Goal: Task Accomplishment & Management: Use online tool/utility

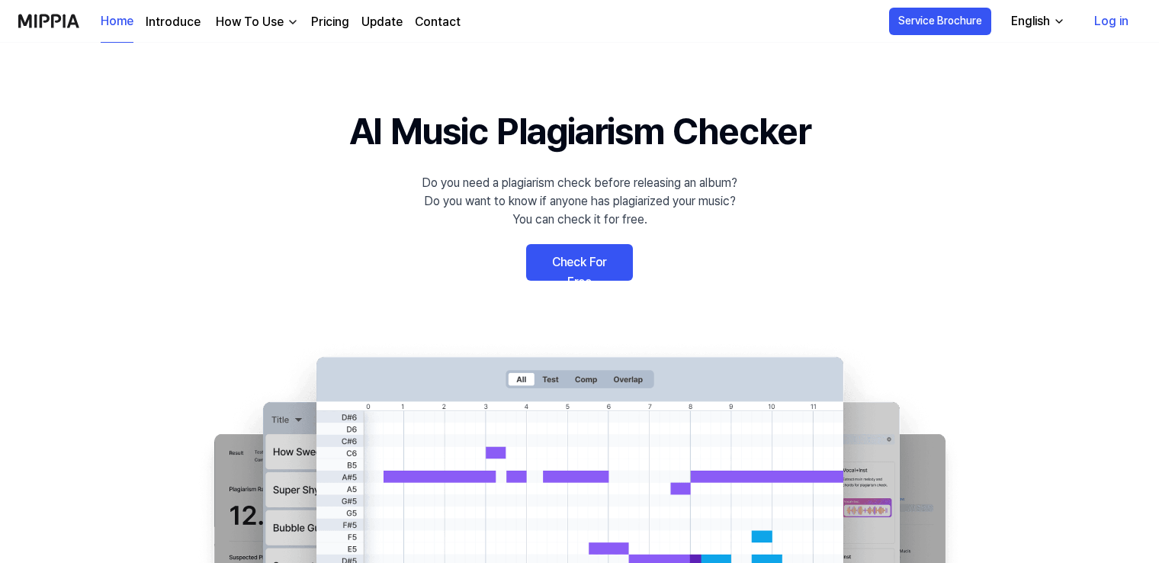
click at [616, 265] on link "Check For Free" at bounding box center [579, 262] width 107 height 37
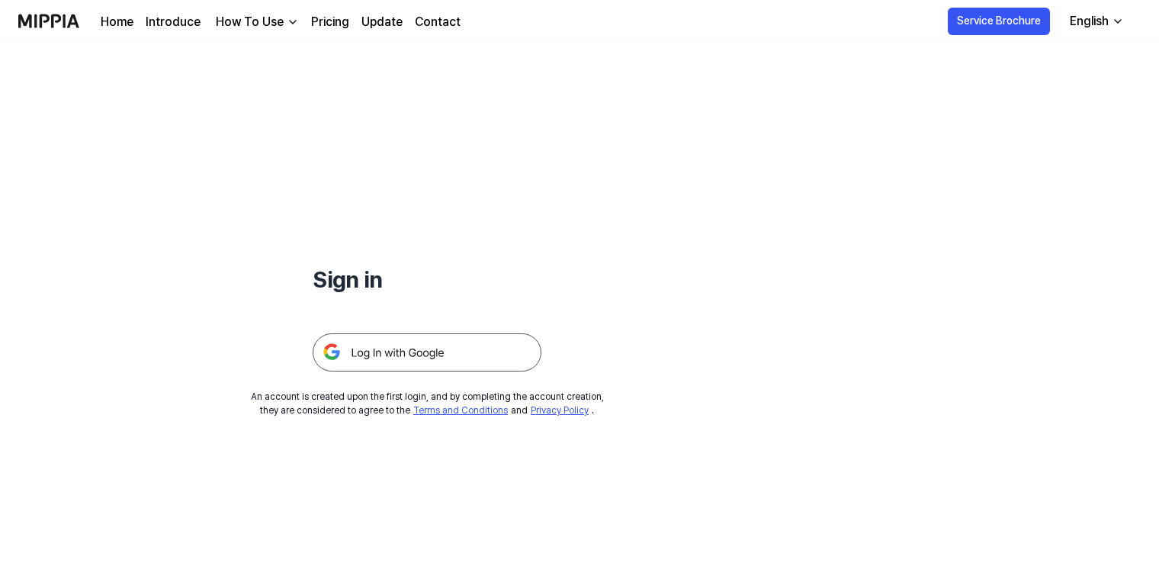
click at [386, 349] on img at bounding box center [427, 352] width 229 height 38
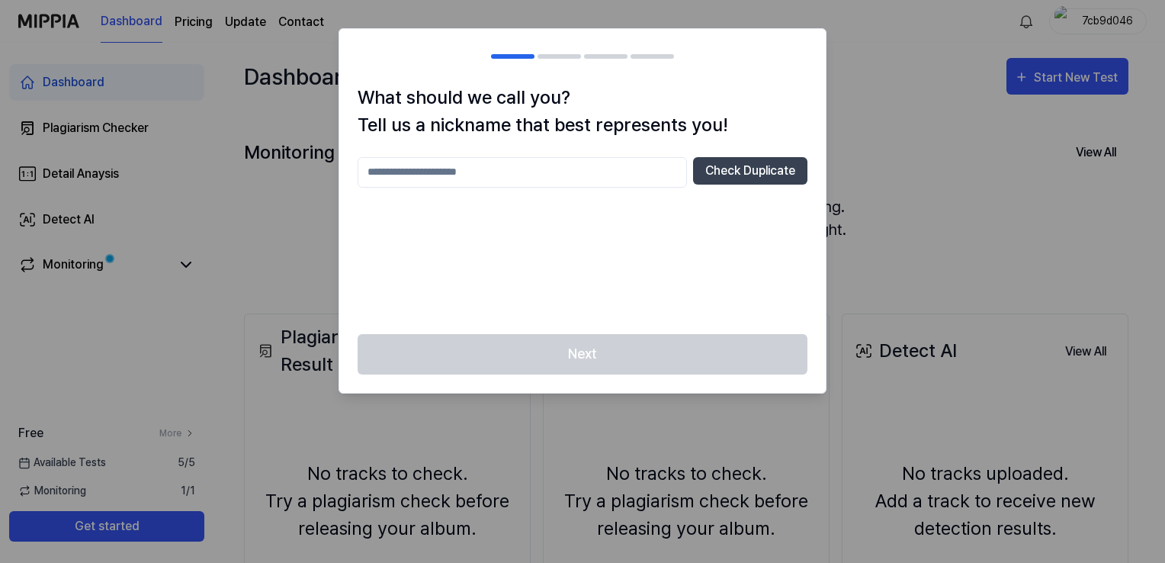
click at [476, 169] on input "text" at bounding box center [522, 172] width 329 height 30
click at [726, 173] on button "Check Duplicate" at bounding box center [750, 170] width 114 height 27
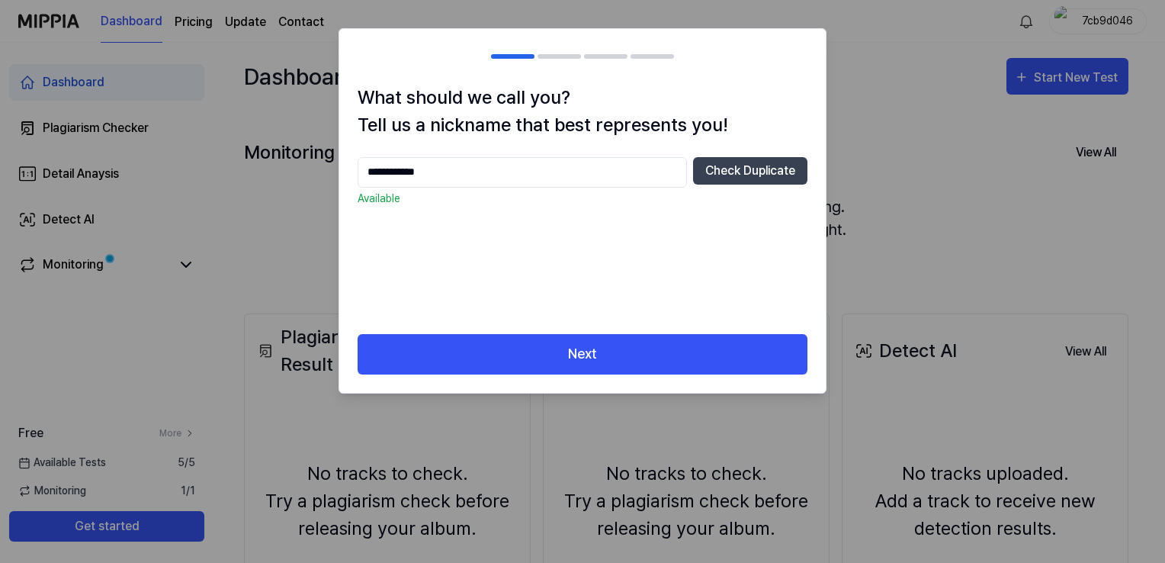
click at [384, 170] on input "**********" at bounding box center [522, 172] width 329 height 30
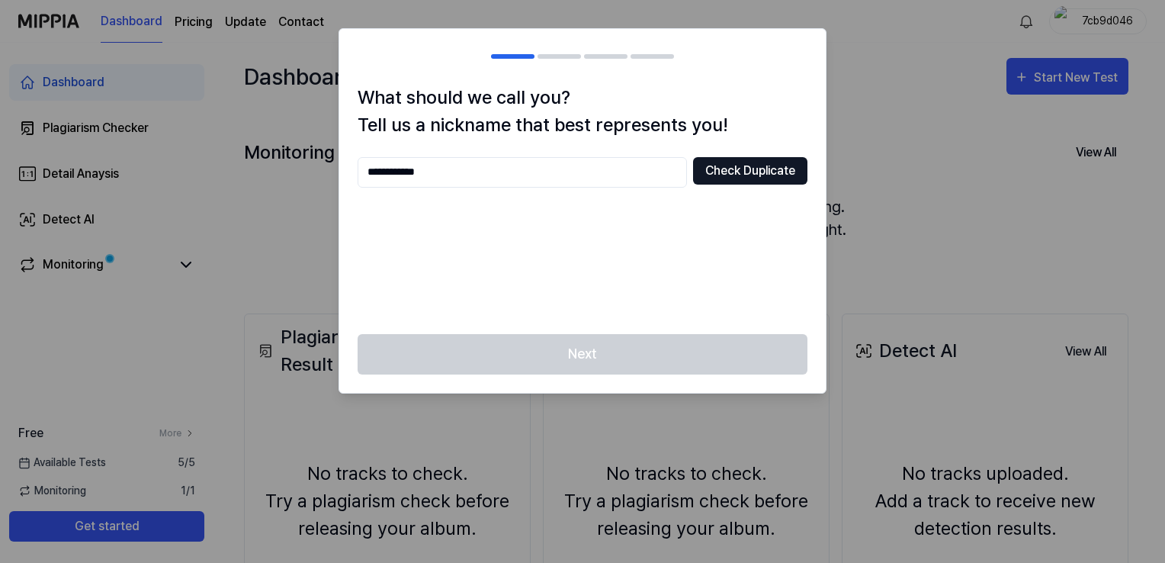
type input "**********"
click at [762, 169] on button "Check Duplicate" at bounding box center [750, 170] width 114 height 27
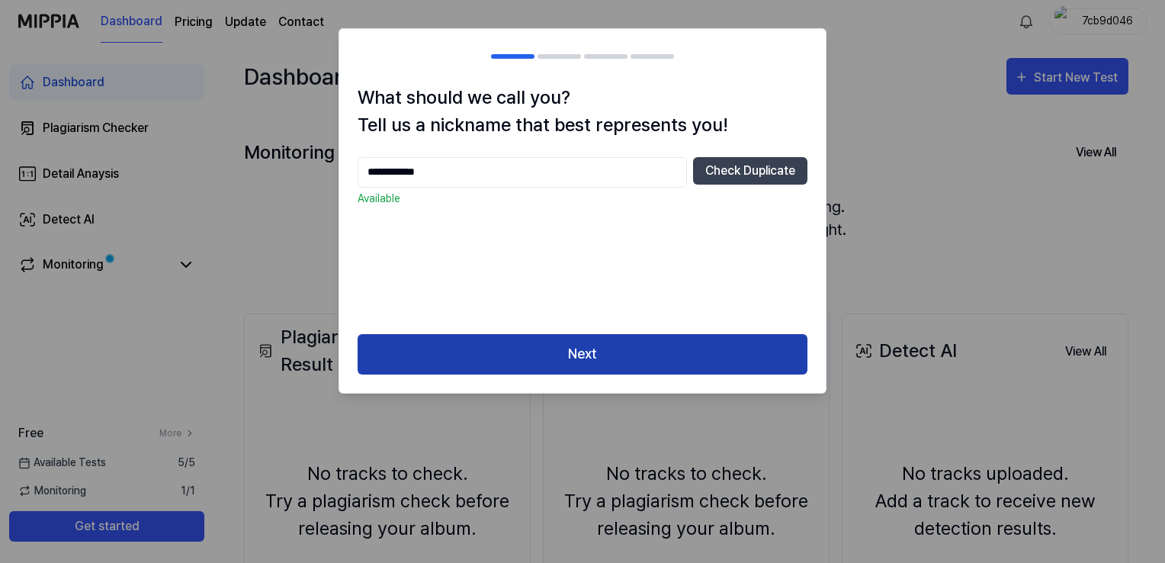
click at [541, 361] on button "Next" at bounding box center [583, 354] width 450 height 40
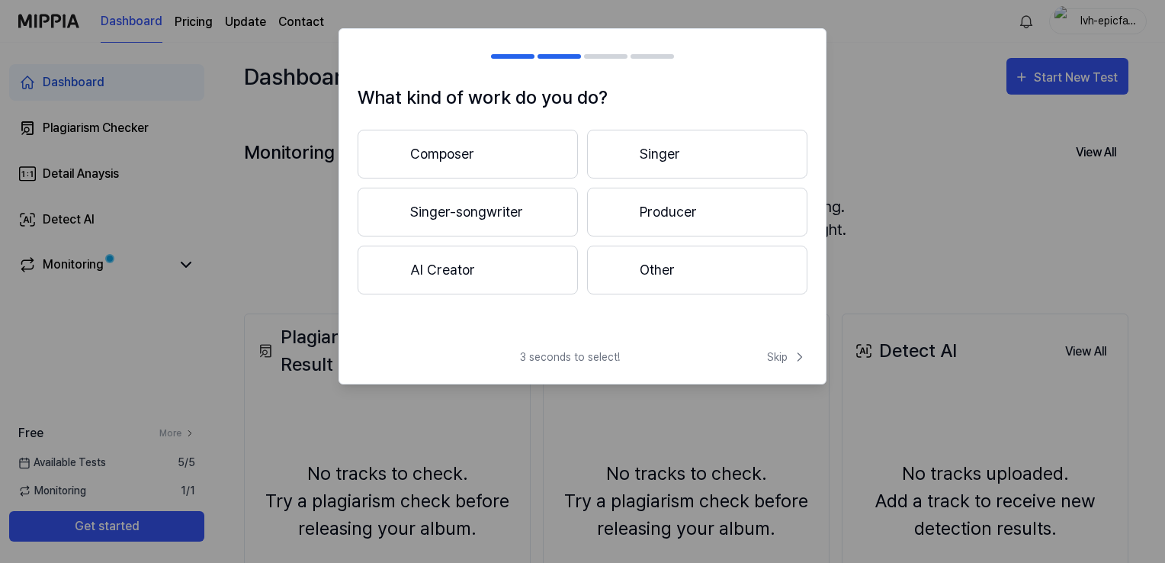
click at [465, 150] on button "Composer" at bounding box center [468, 154] width 220 height 49
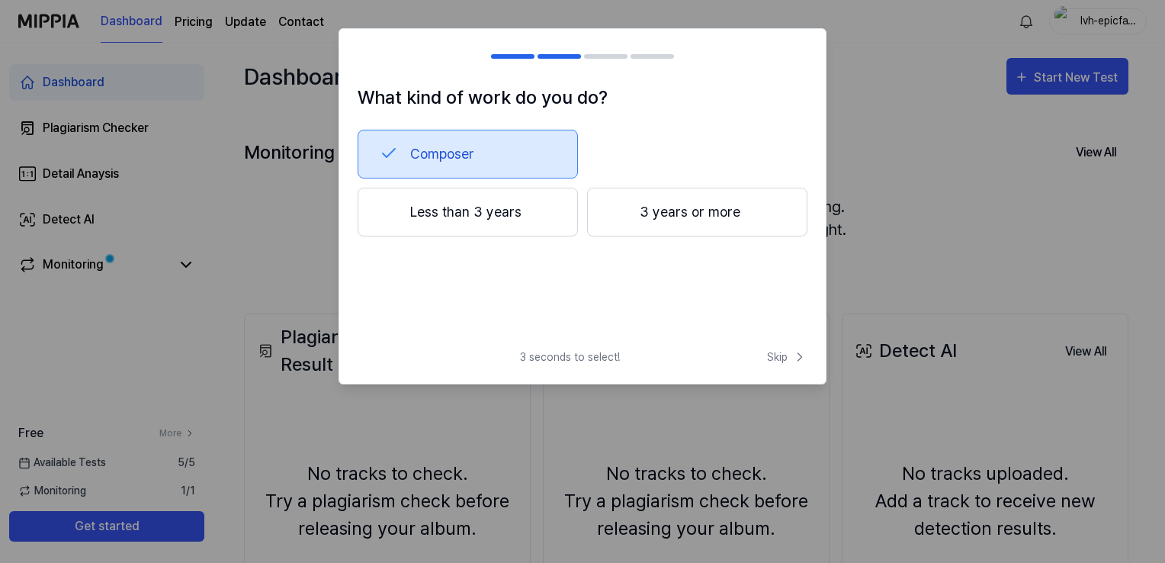
click at [506, 214] on button "Less than 3 years" at bounding box center [468, 212] width 220 height 49
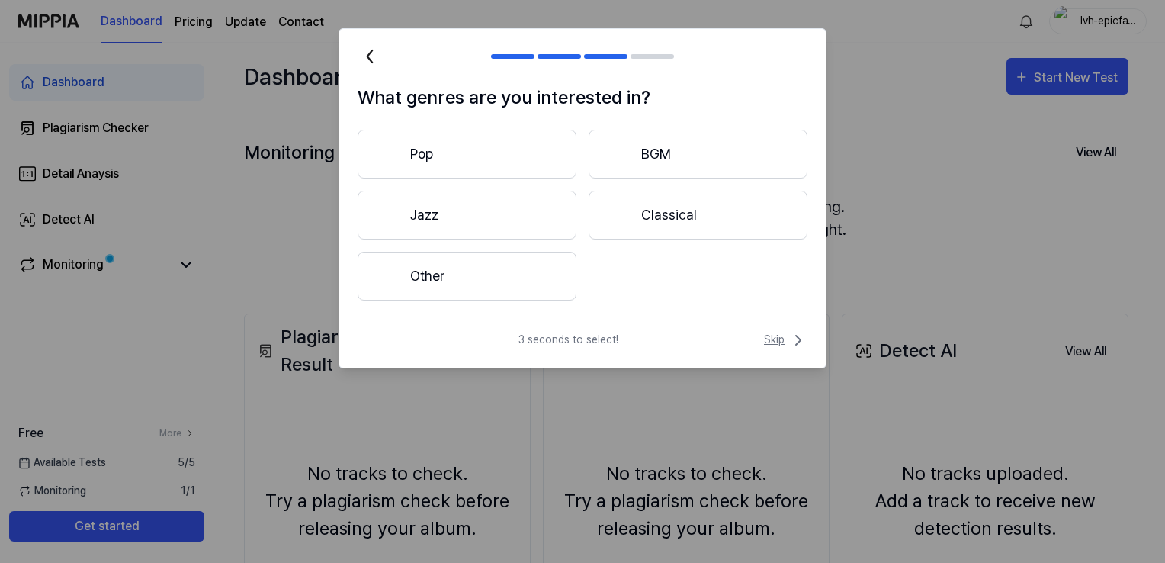
click at [789, 345] on icon at bounding box center [798, 340] width 18 height 18
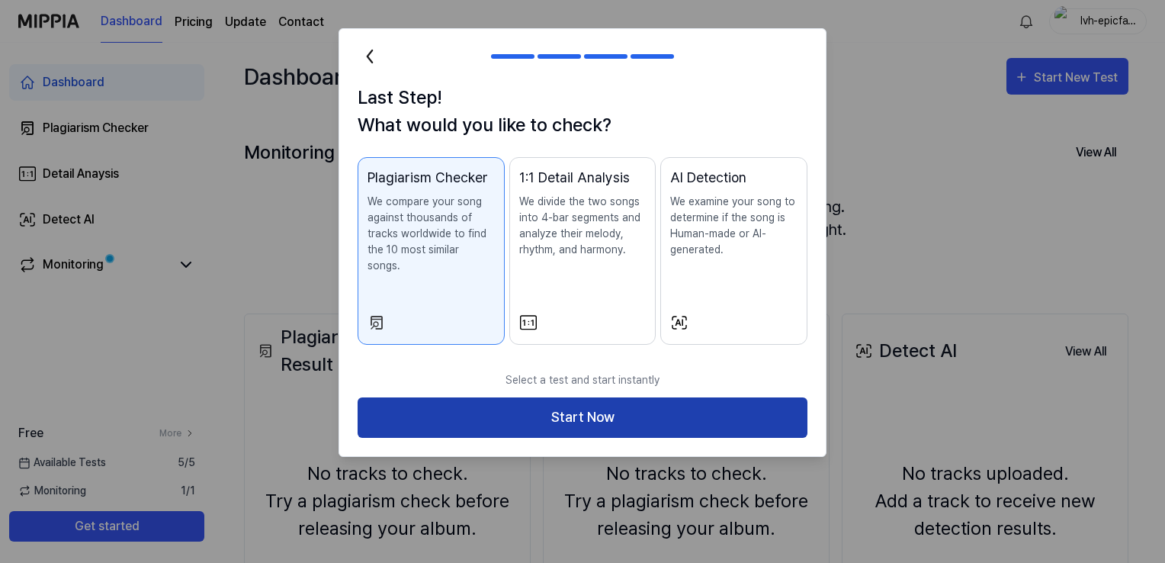
click at [554, 403] on button "Start Now" at bounding box center [583, 417] width 450 height 40
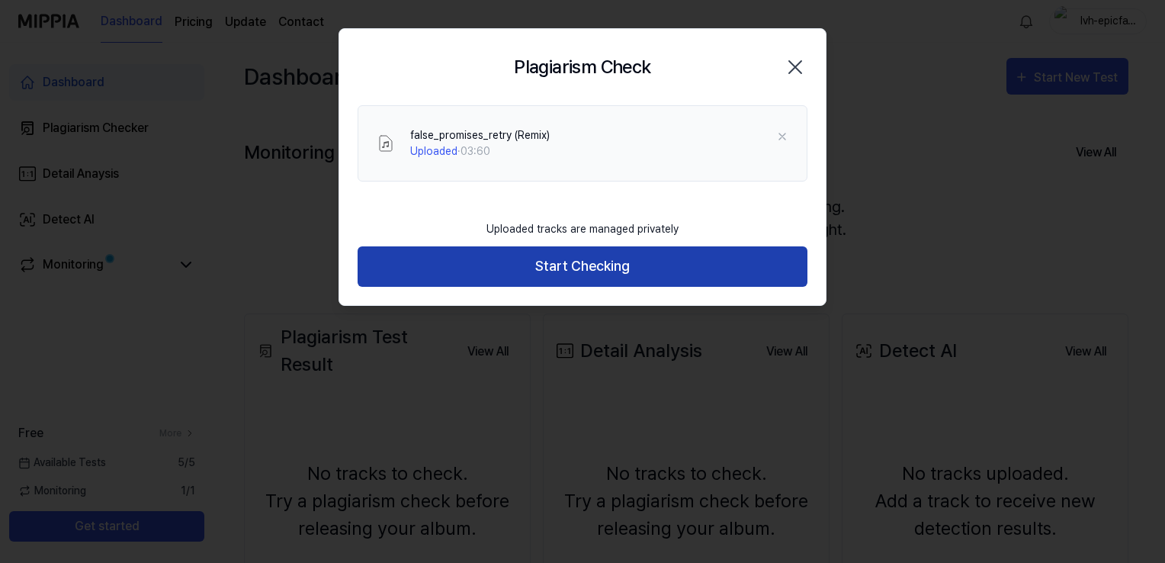
click at [640, 268] on button "Start Checking" at bounding box center [583, 266] width 450 height 40
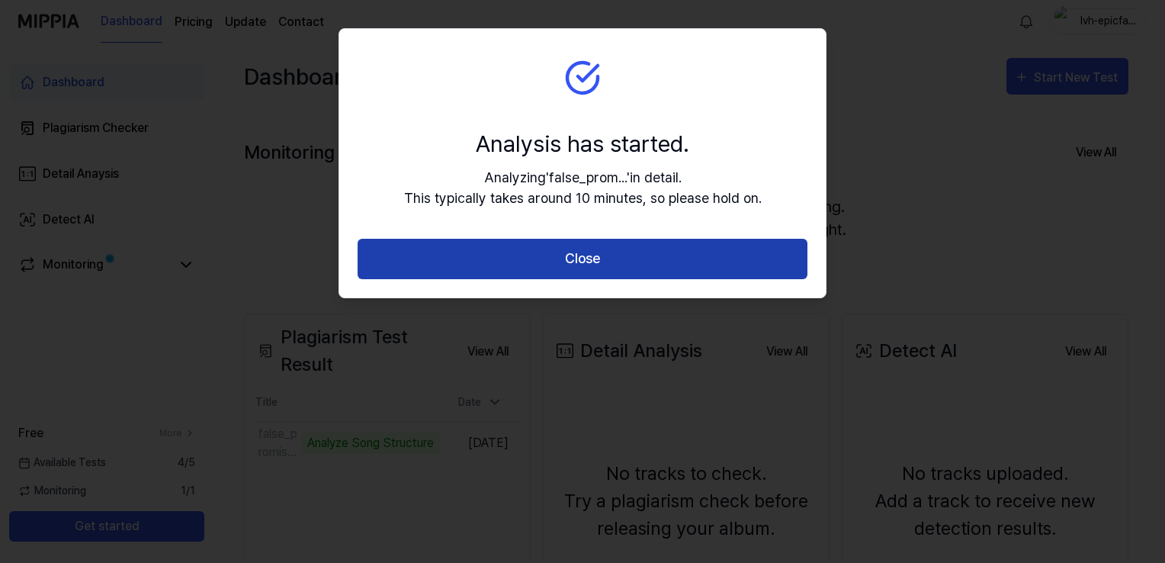
click at [576, 257] on button "Close" at bounding box center [583, 259] width 450 height 40
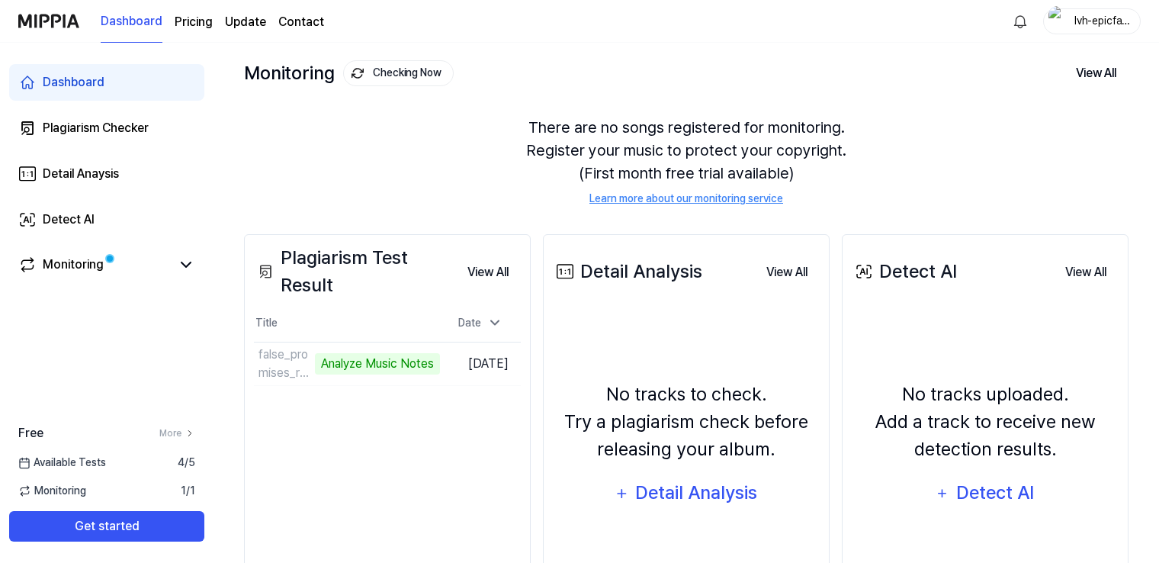
scroll to position [152, 0]
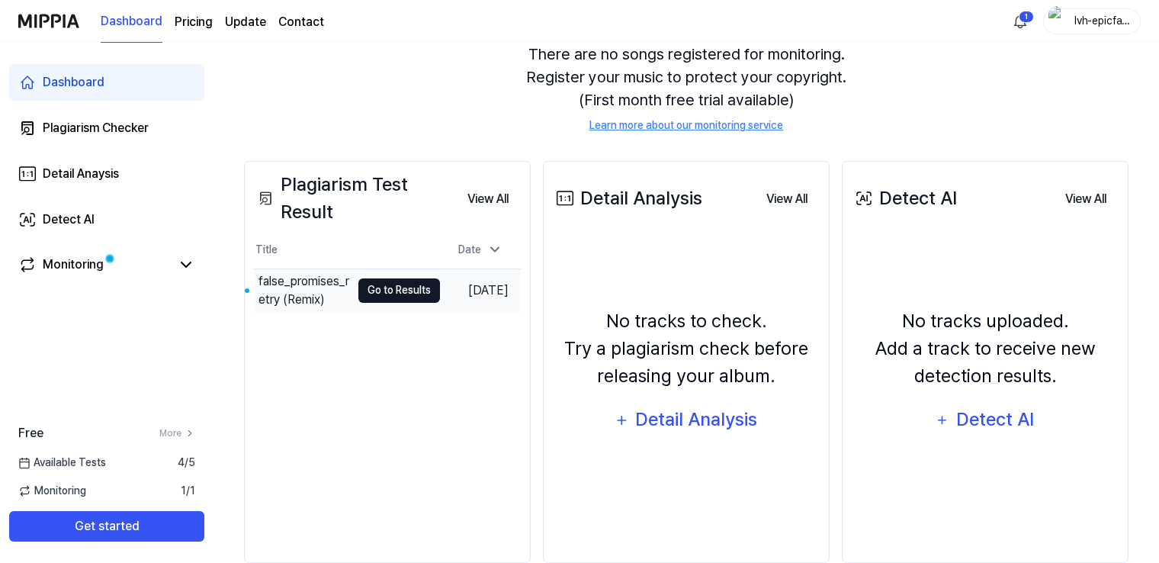
click at [393, 287] on button "Go to Results" at bounding box center [399, 290] width 82 height 24
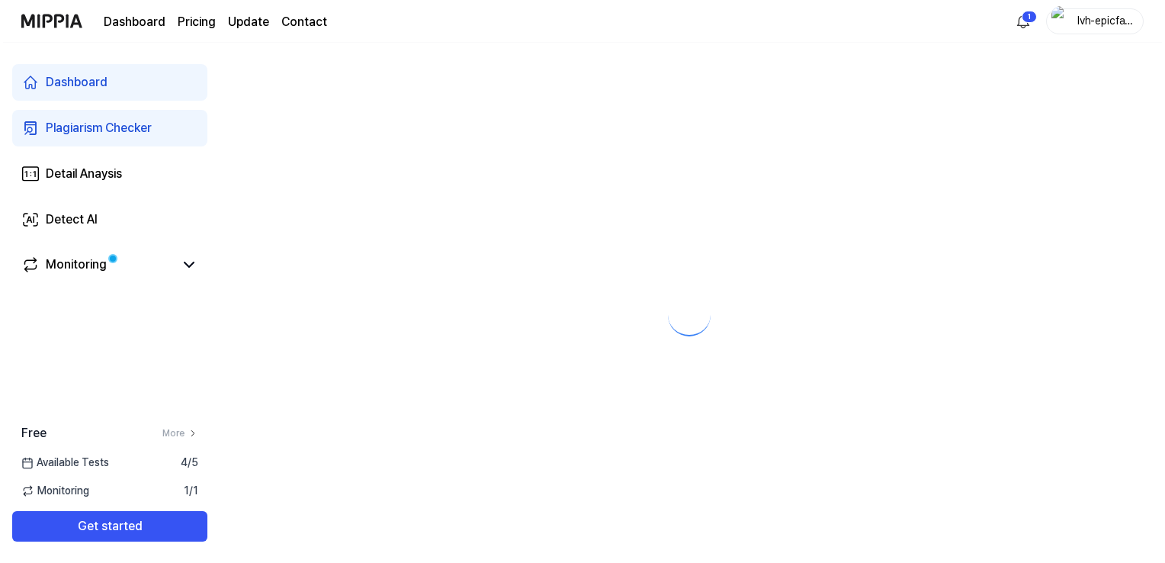
scroll to position [0, 0]
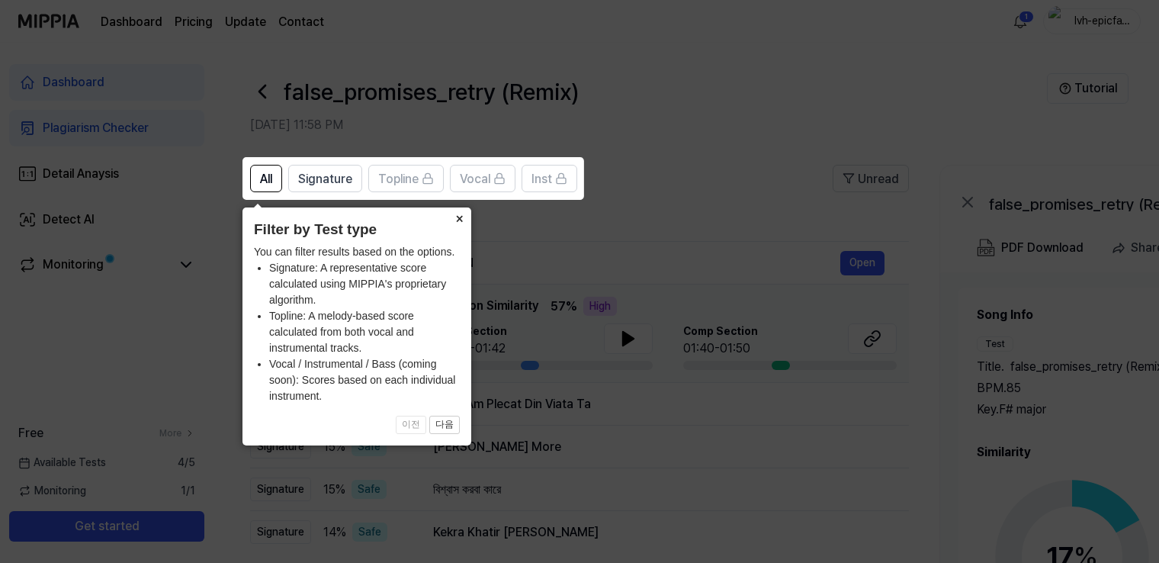
click at [459, 220] on button "×" at bounding box center [459, 217] width 24 height 21
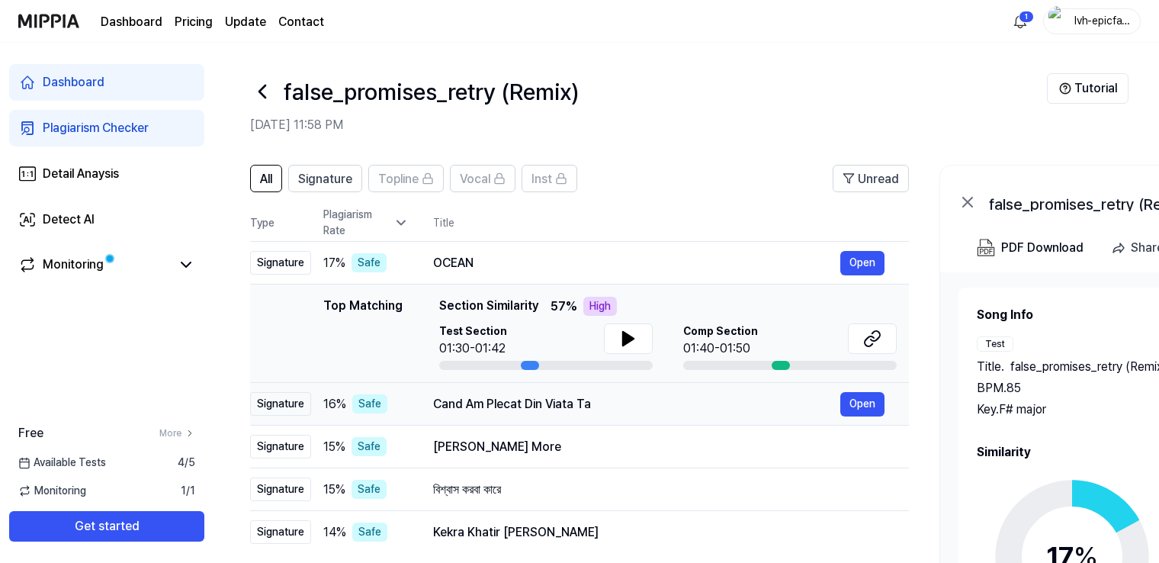
click at [706, 406] on div "Cand Am Plecat Din Viata Ta" at bounding box center [636, 404] width 407 height 18
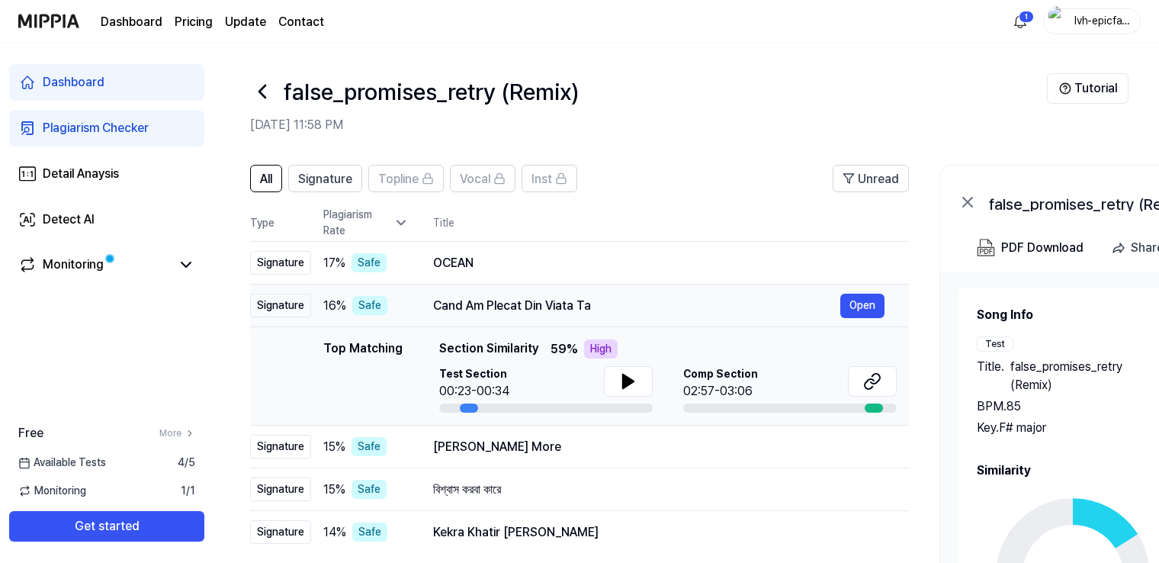
click at [641, 310] on div "Cand Am Plecat Din Viata Ta" at bounding box center [636, 306] width 407 height 18
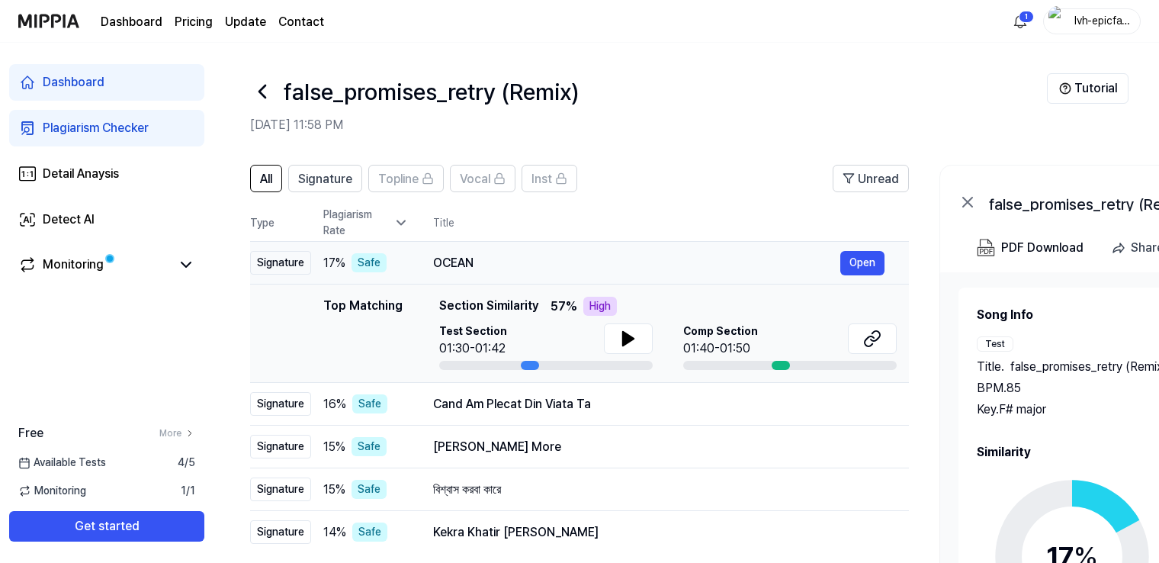
click at [564, 270] on div "OCEAN" at bounding box center [636, 263] width 407 height 18
click at [861, 262] on button "Open" at bounding box center [862, 263] width 44 height 24
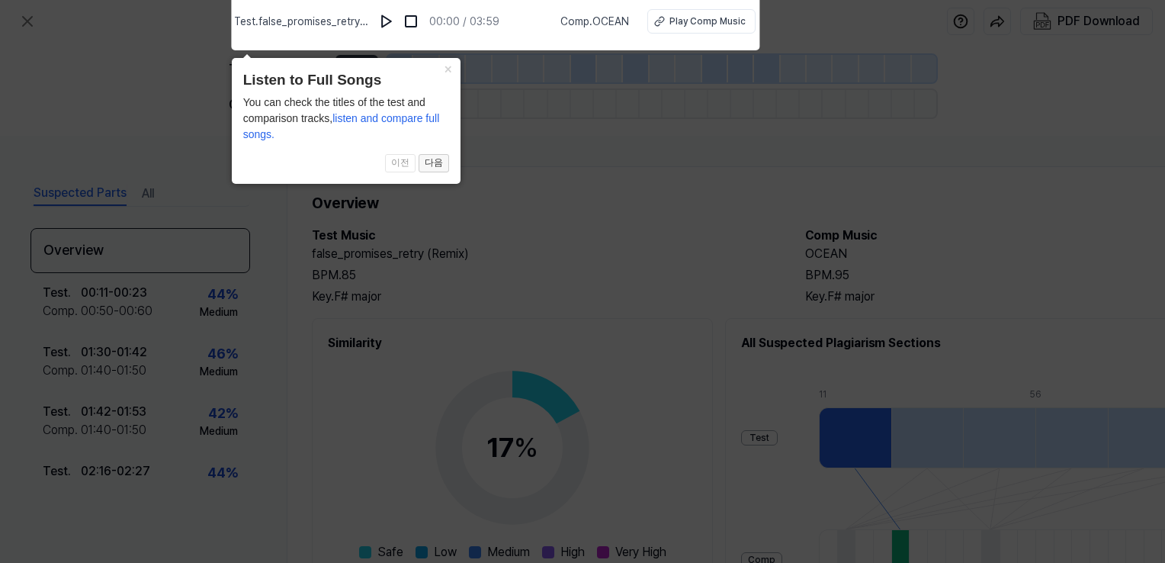
click at [436, 159] on button "다음" at bounding box center [434, 163] width 30 height 18
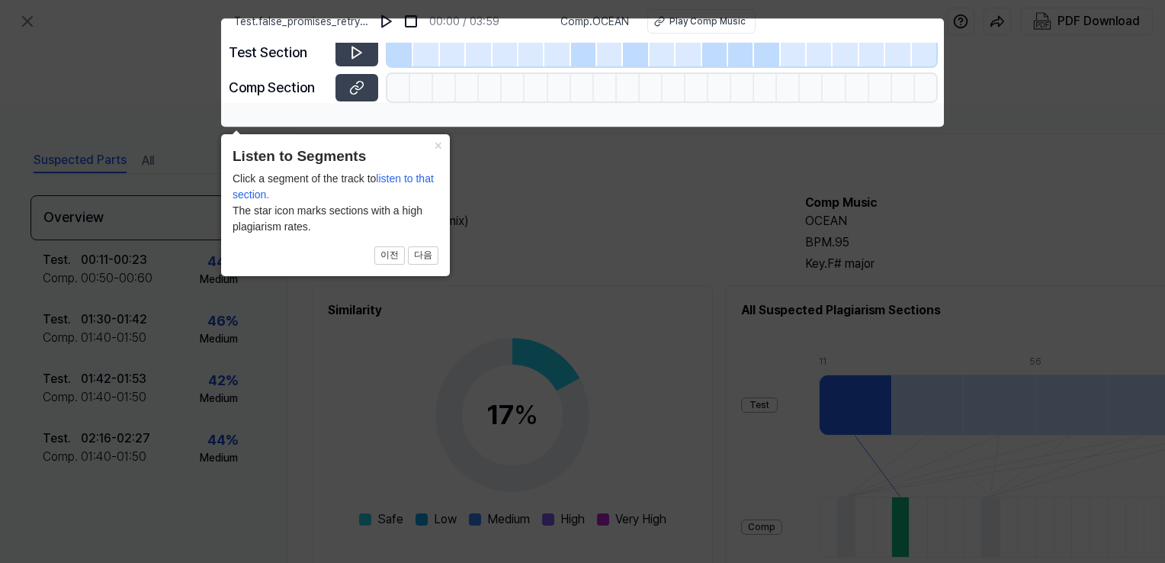
click at [569, 190] on icon at bounding box center [582, 281] width 1165 height 563
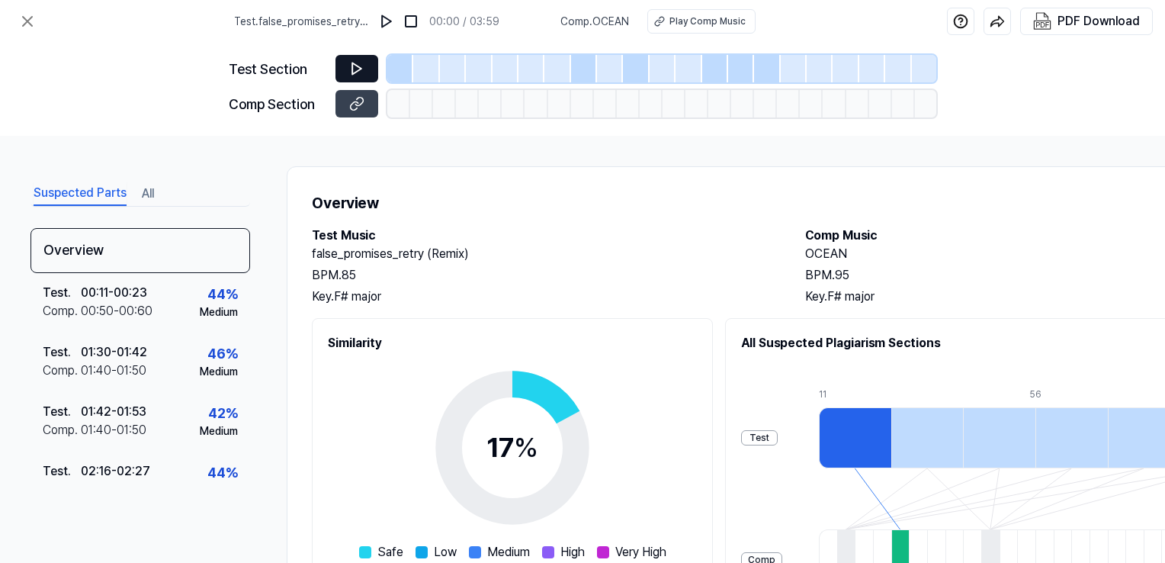
click at [362, 69] on icon at bounding box center [356, 68] width 15 height 15
click at [393, 27] on img at bounding box center [386, 21] width 15 height 15
click at [362, 69] on icon at bounding box center [356, 68] width 15 height 15
click at [840, 249] on h2 "OCEAN" at bounding box center [1036, 254] width 463 height 18
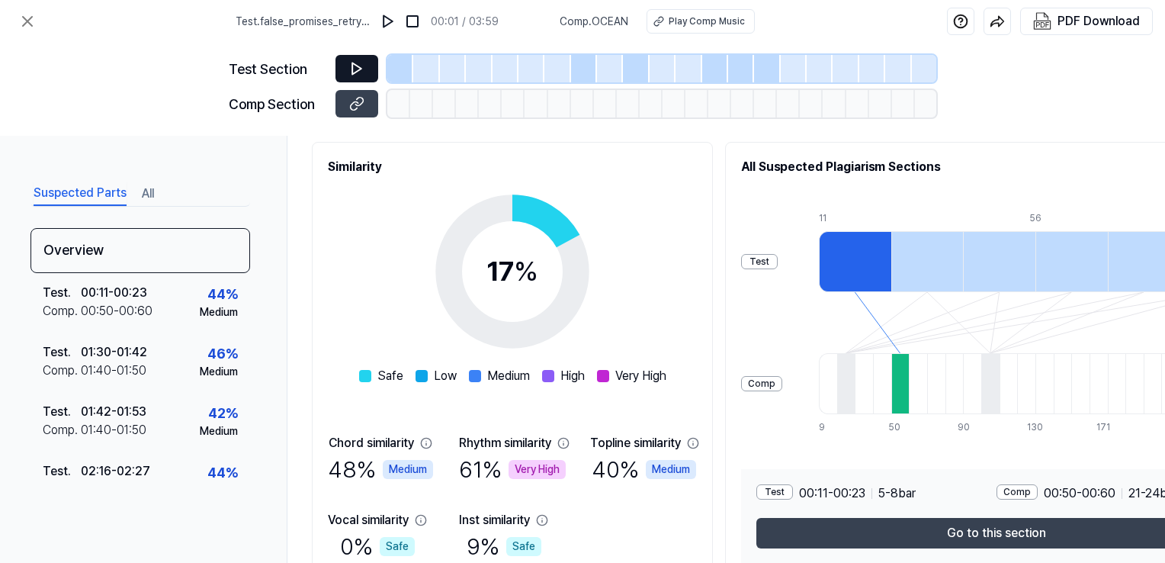
scroll to position [101, 0]
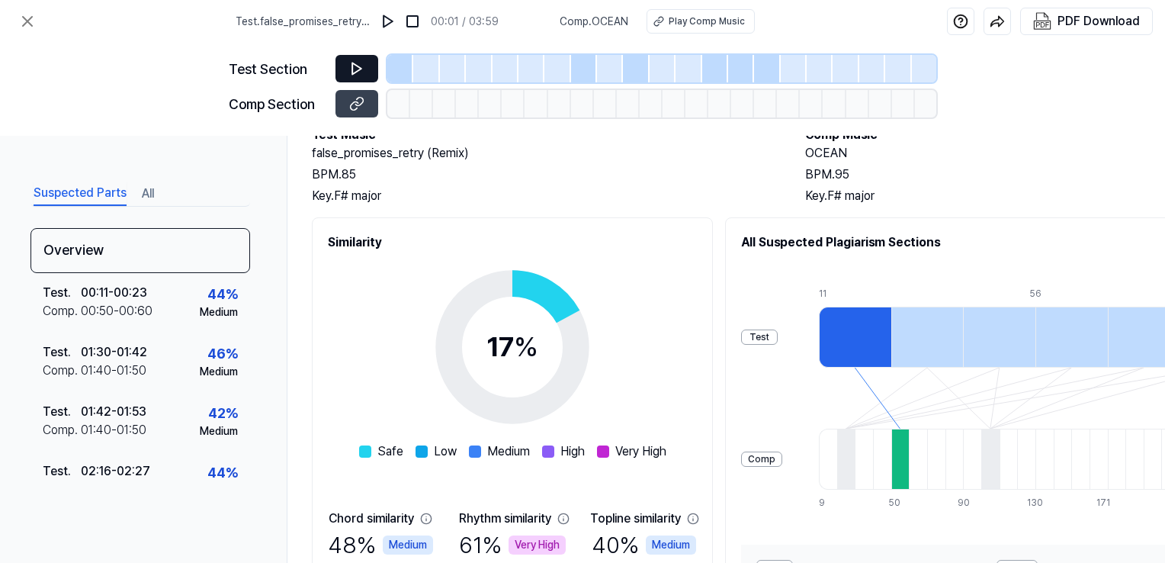
click at [778, 337] on div "Test" at bounding box center [759, 336] width 37 height 15
click at [910, 452] on div at bounding box center [900, 459] width 18 height 61
click at [14, 8] on button at bounding box center [27, 21] width 30 height 30
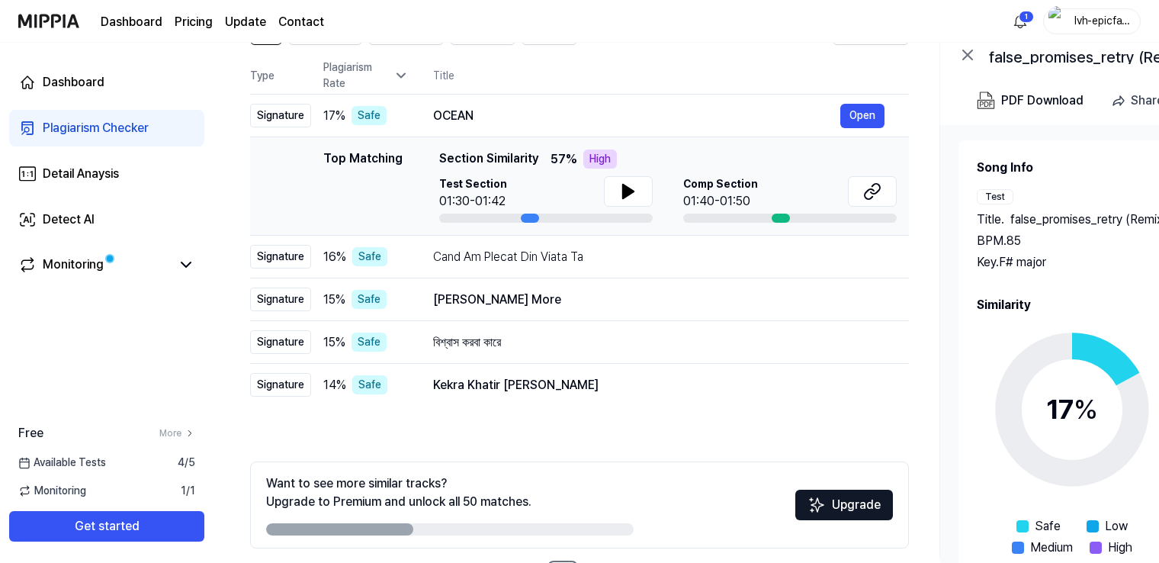
scroll to position [205, 0]
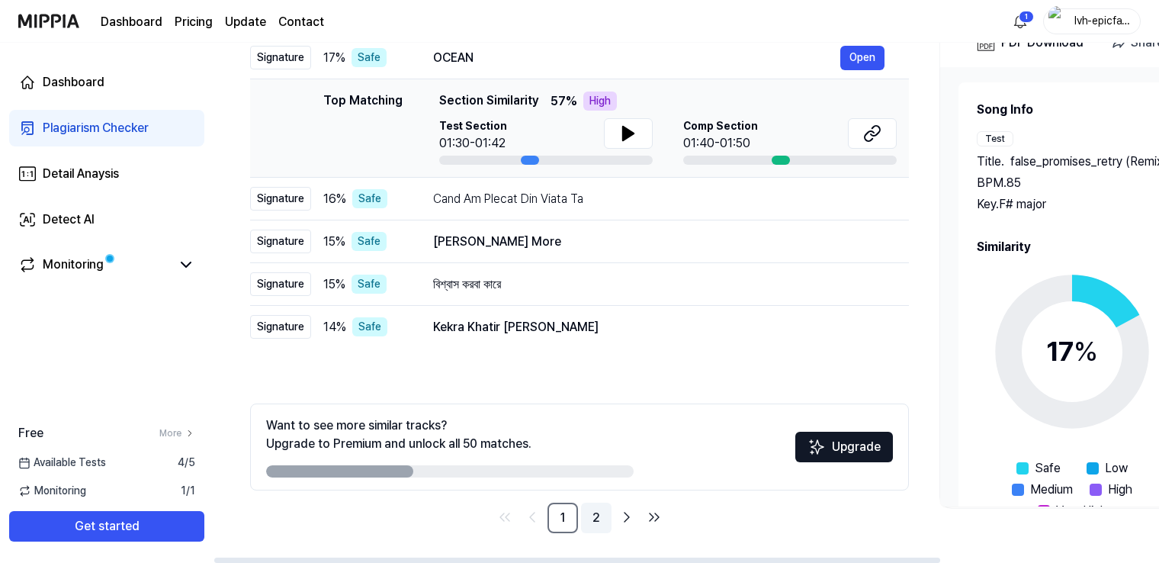
click at [595, 520] on link "2" at bounding box center [596, 517] width 30 height 30
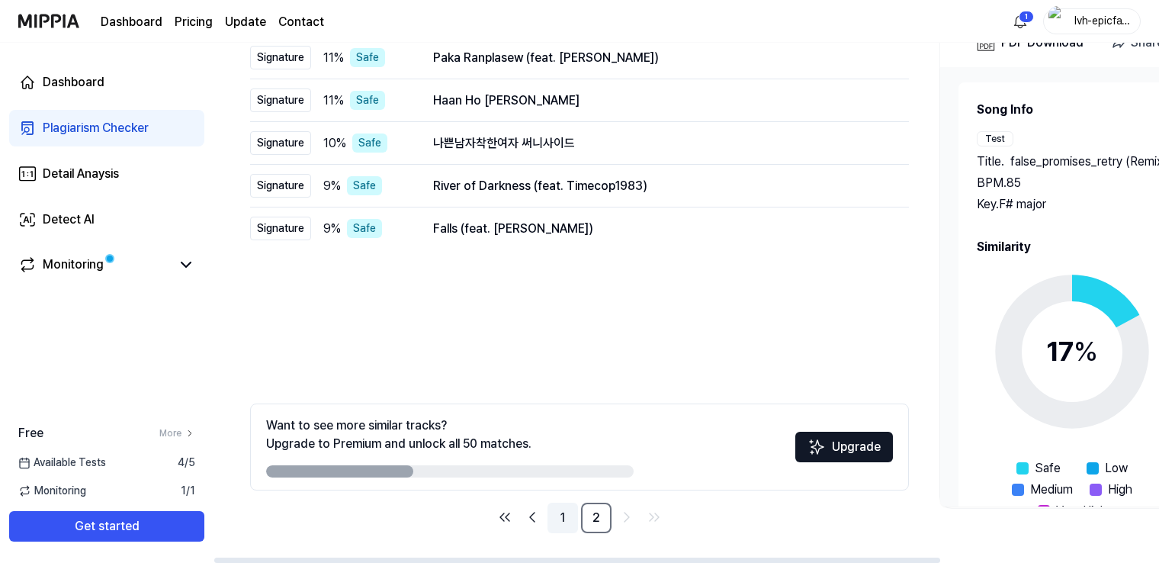
click at [557, 514] on link "1" at bounding box center [562, 517] width 30 height 30
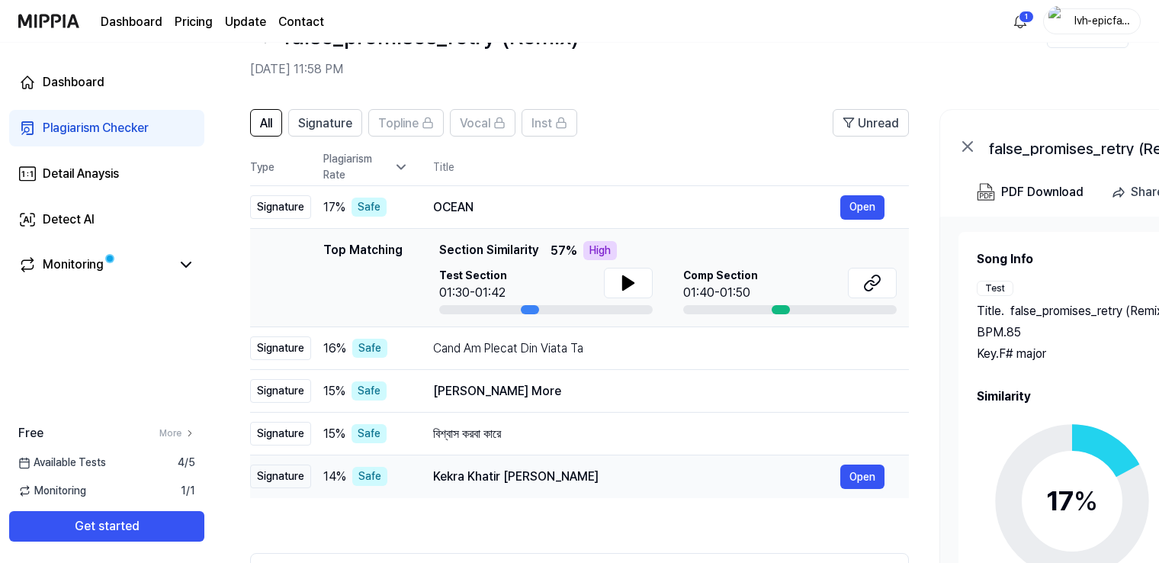
scroll to position [0, 0]
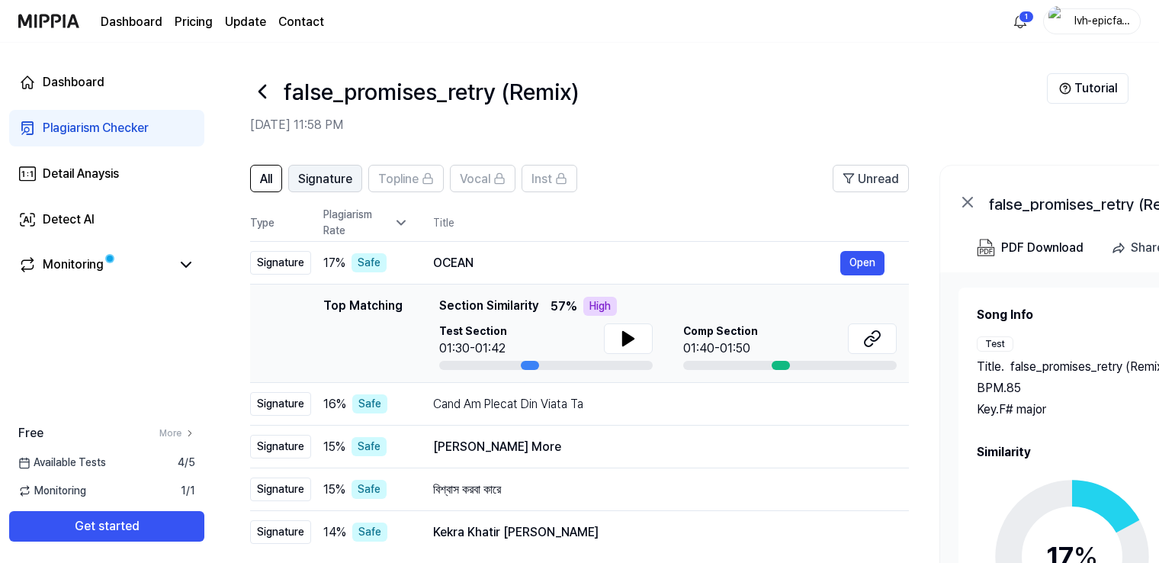
click at [335, 188] on span "Signature" at bounding box center [325, 179] width 54 height 18
click at [274, 181] on button "All" at bounding box center [266, 178] width 32 height 27
